Goal: Find specific page/section: Find specific page/section

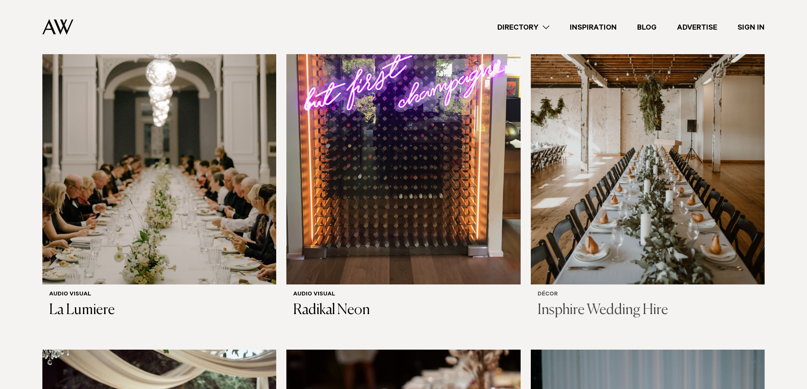
scroll to position [296, 0]
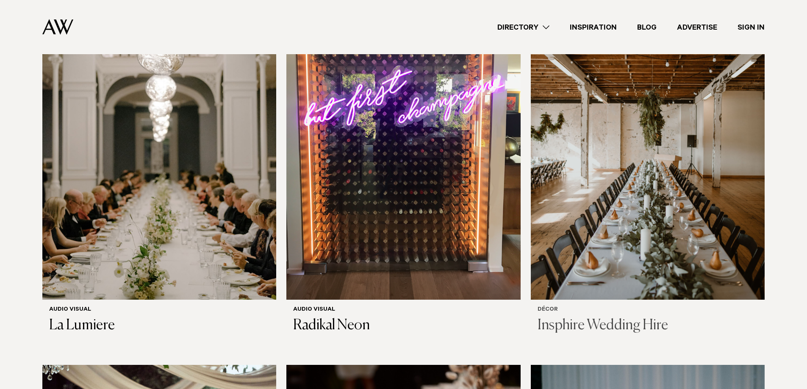
drag, startPoint x: 587, startPoint y: 257, endPoint x: 588, endPoint y: 266, distance: 9.0
drag, startPoint x: 588, startPoint y: 266, endPoint x: 578, endPoint y: 276, distance: 14.4
click at [578, 317] on h3 "Insphire Wedding Hire" at bounding box center [647, 325] width 220 height 17
click at [571, 317] on h3 "Insphire Wedding Hire" at bounding box center [647, 325] width 220 height 17
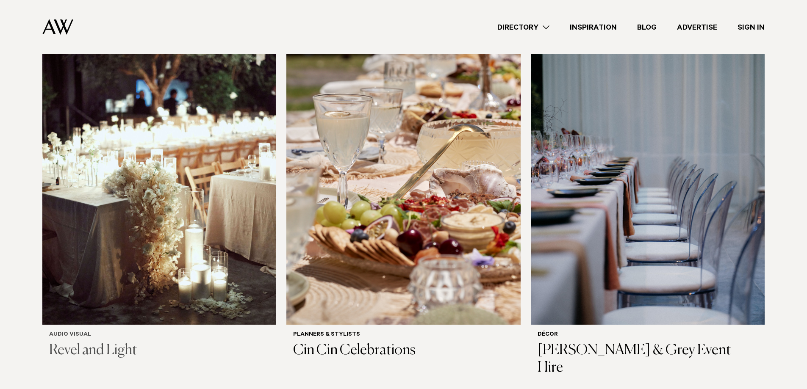
scroll to position [635, 0]
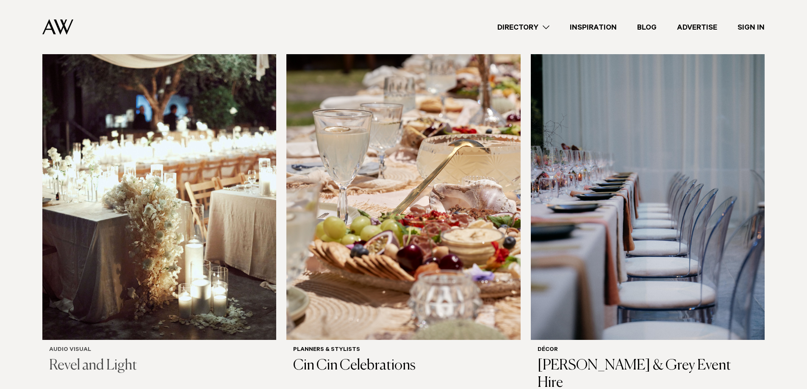
click at [101, 357] on h3 "Revel and Light" at bounding box center [159, 365] width 220 height 17
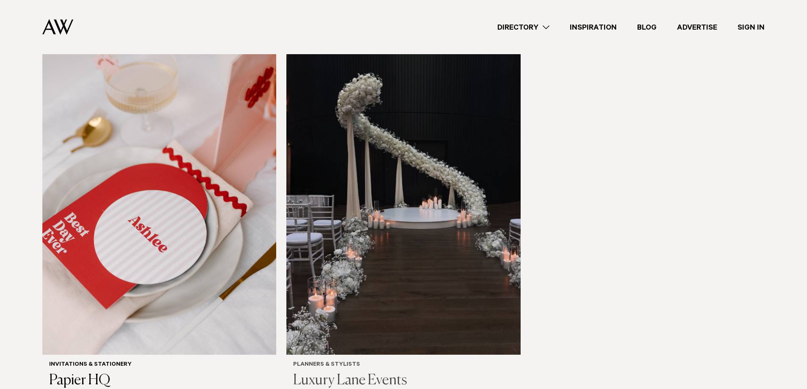
scroll to position [1270, 0]
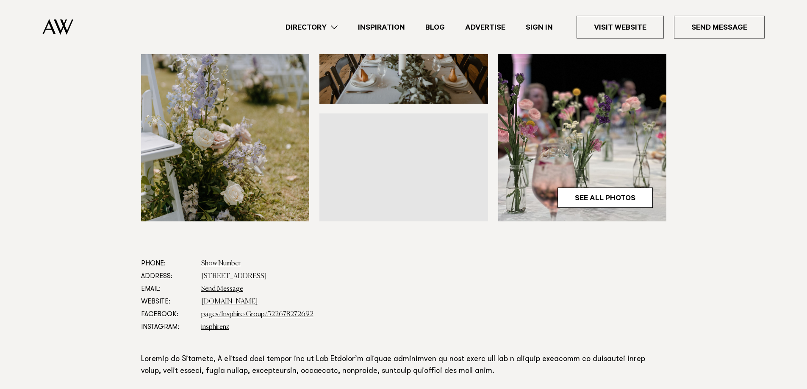
scroll to position [381, 0]
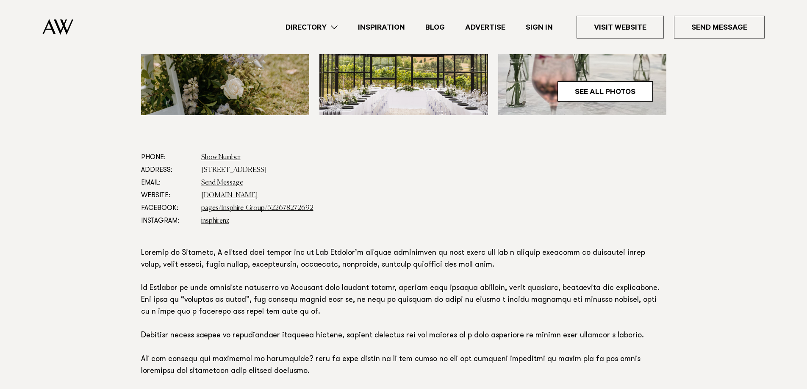
click at [204, 225] on dd "insphirenz" at bounding box center [433, 221] width 465 height 13
click at [213, 199] on dd "[DOMAIN_NAME]" at bounding box center [433, 195] width 465 height 13
click at [217, 191] on dd "[DOMAIN_NAME]" at bounding box center [433, 195] width 465 height 13
click at [217, 192] on link "[DOMAIN_NAME]" at bounding box center [229, 195] width 57 height 7
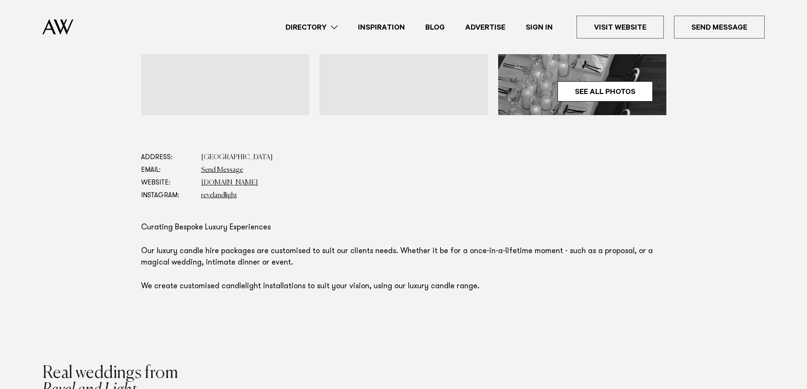
scroll to position [466, 0]
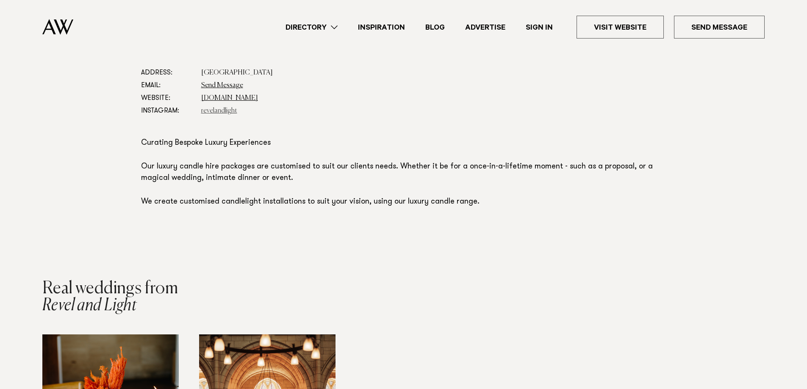
click at [219, 109] on link "revelandlight" at bounding box center [219, 111] width 36 height 7
click at [211, 95] on link "www.revelandlight.com" at bounding box center [229, 98] width 57 height 7
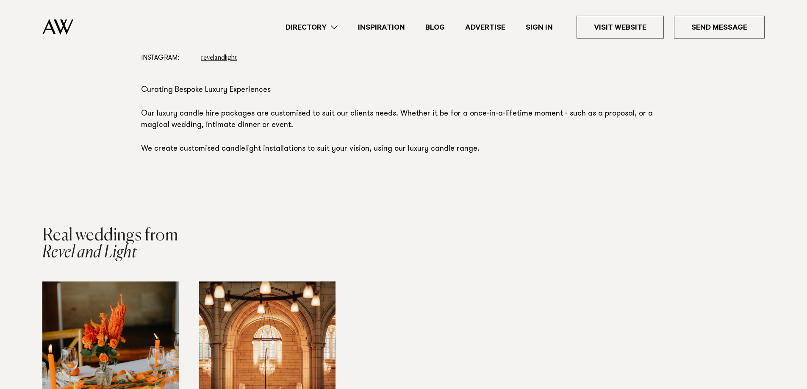
scroll to position [635, 0]
